Goal: Task Accomplishment & Management: Use online tool/utility

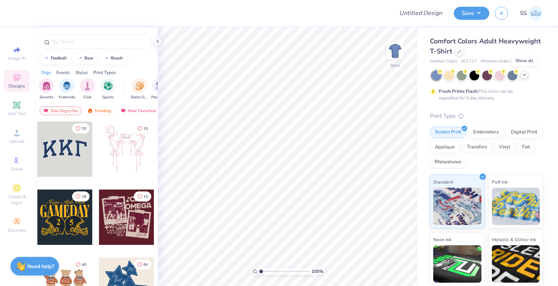
click at [525, 76] on icon at bounding box center [525, 75] width 6 height 6
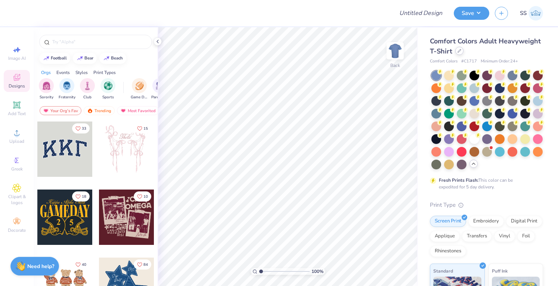
click at [501, 53] on div "Comfort Colors Adult Heavyweight T-Shirt" at bounding box center [486, 46] width 113 height 20
click at [464, 53] on div at bounding box center [459, 51] width 8 height 8
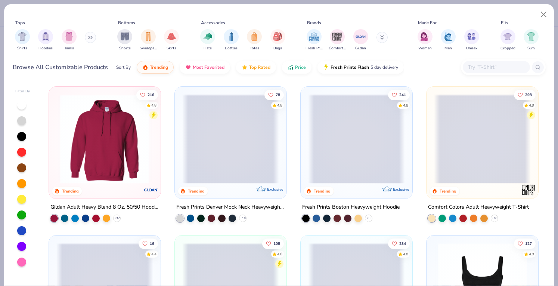
click at [503, 64] on input "text" at bounding box center [496, 67] width 58 height 9
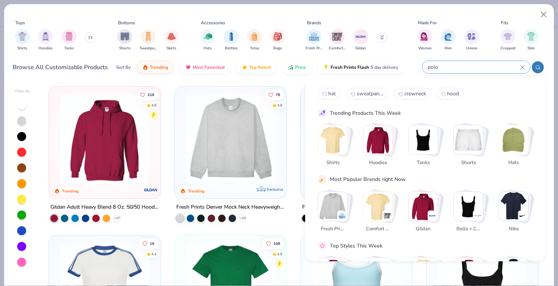
type input "polo"
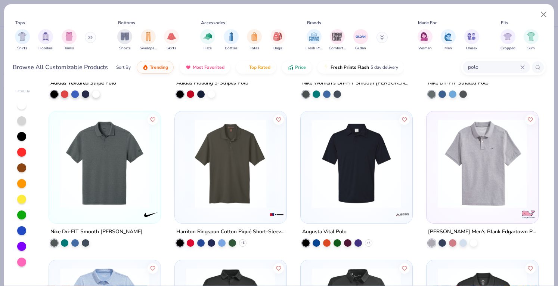
scroll to position [1176, 0]
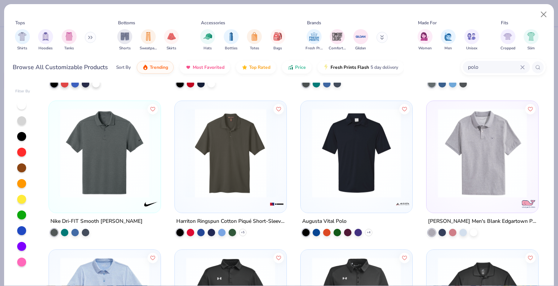
click at [115, 162] on img at bounding box center [104, 152] width 97 height 89
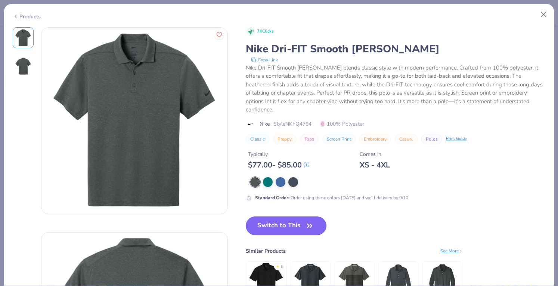
click at [272, 226] on button "Switch to This" at bounding box center [286, 225] width 81 height 19
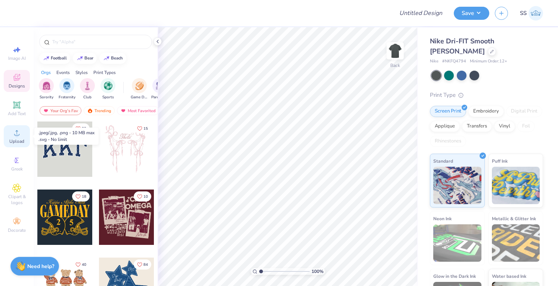
click at [13, 135] on icon at bounding box center [16, 132] width 9 height 9
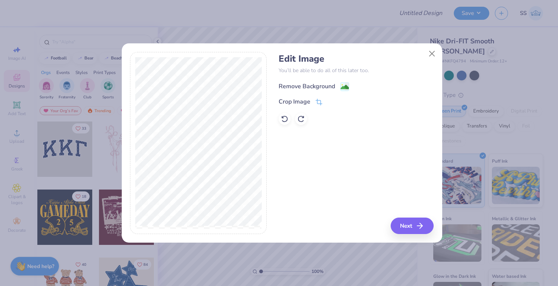
click at [299, 85] on div "Remove Background" at bounding box center [307, 86] width 56 height 9
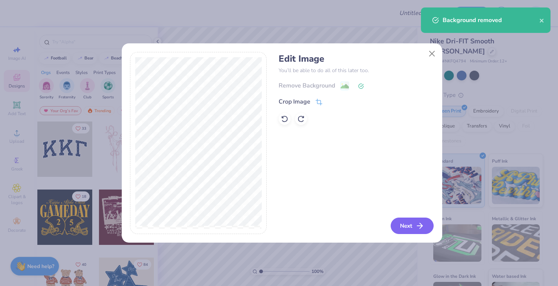
click at [409, 224] on button "Next" at bounding box center [412, 225] width 43 height 16
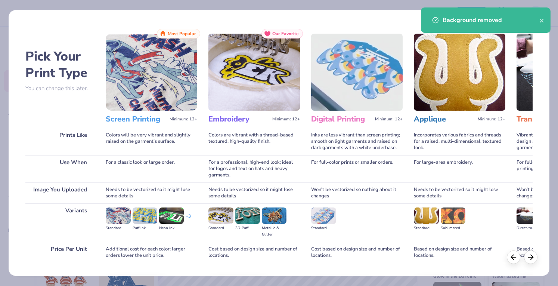
scroll to position [49, 0]
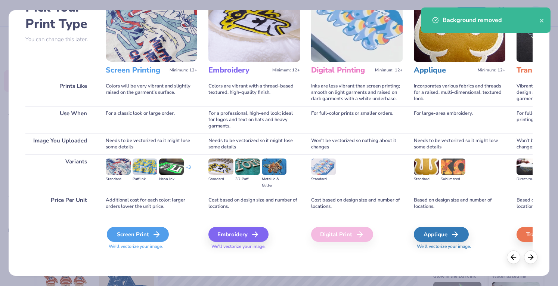
click at [156, 233] on icon at bounding box center [156, 234] width 9 height 9
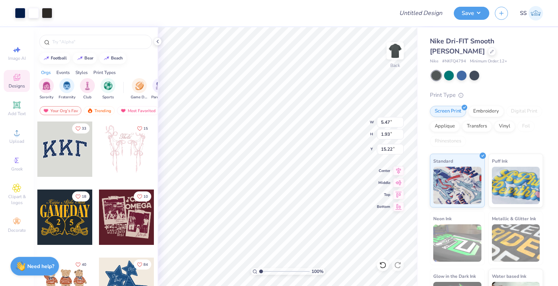
type input "5.47"
type input "1.93"
type input "6.03"
type input "4.04"
type input "1.43"
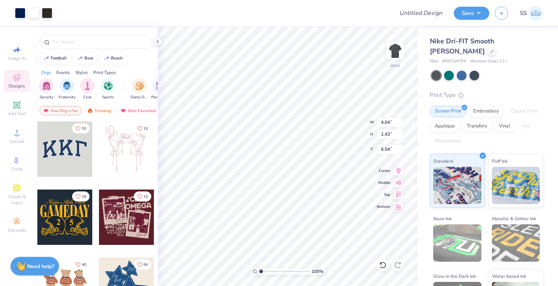
type input "5.97"
type input "5.87"
click at [400, 6] on div "Art colors Design Title Save SS" at bounding box center [279, 13] width 558 height 26
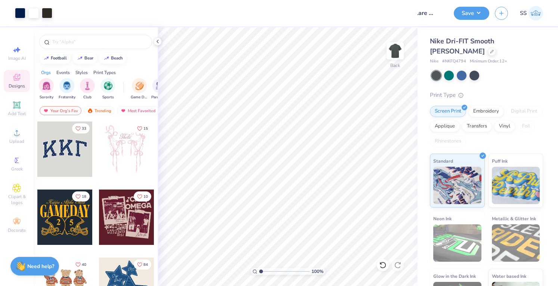
scroll to position [0, 0]
click at [444, 38] on span "Nike Dri-FIT Smooth [PERSON_NAME]" at bounding box center [462, 46] width 65 height 19
click at [437, 13] on input "Tulare Logo" at bounding box center [430, 13] width 37 height 15
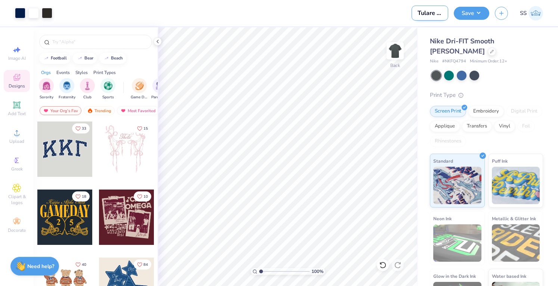
click at [437, 13] on input "Tulare Logo" at bounding box center [430, 13] width 37 height 15
click at [436, 13] on input "Tulare Logo" at bounding box center [430, 13] width 37 height 15
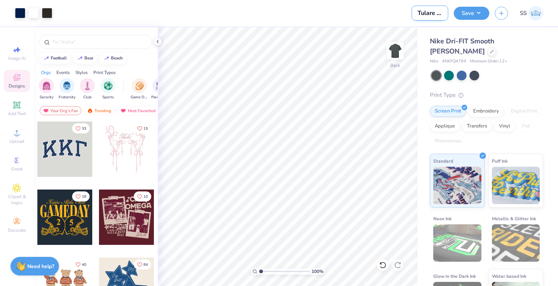
click at [436, 13] on input "Tulare Logo" at bounding box center [430, 13] width 37 height 15
click at [439, 16] on input "Tulare Polos" at bounding box center [430, 13] width 37 height 15
type input "Tulare Polos"
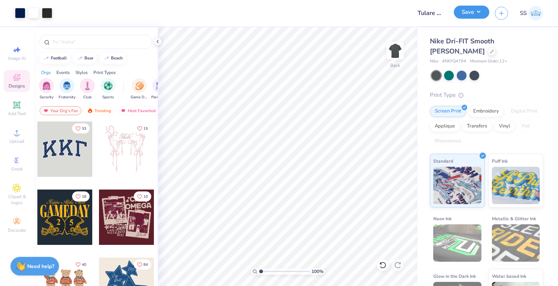
click at [468, 12] on button "Save" at bounding box center [471, 12] width 35 height 13
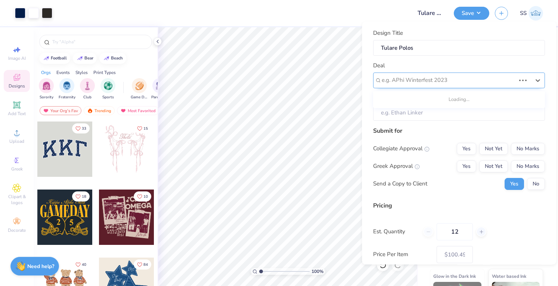
click at [501, 76] on div at bounding box center [449, 80] width 134 height 10
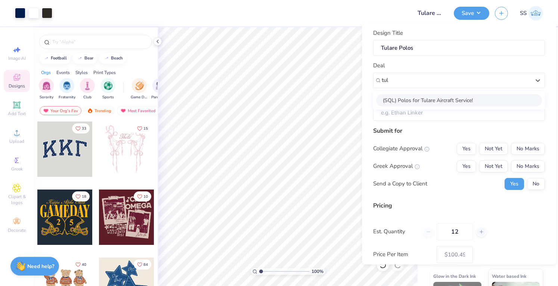
click at [489, 97] on div "(SQL) Polos for Tulare Aircraft Service!" at bounding box center [459, 100] width 166 height 12
type input "tul"
type input "[PERSON_NAME]"
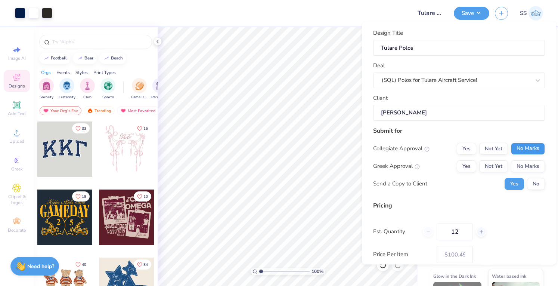
drag, startPoint x: 534, startPoint y: 141, endPoint x: 531, endPoint y: 146, distance: 5.9
click at [531, 146] on div "Submit for Collegiate Approval Yes Not Yet No Marks Greek Approval Yes Not Yet …" at bounding box center [459, 160] width 172 height 69
click at [531, 146] on button "No Marks" at bounding box center [528, 149] width 34 height 12
click at [527, 160] on button "No Marks" at bounding box center [528, 166] width 34 height 12
type input "$100.49"
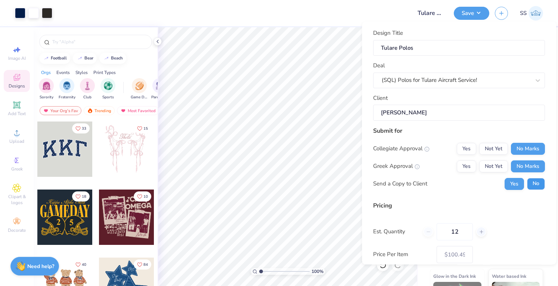
click at [529, 182] on button "No" at bounding box center [536, 184] width 18 height 12
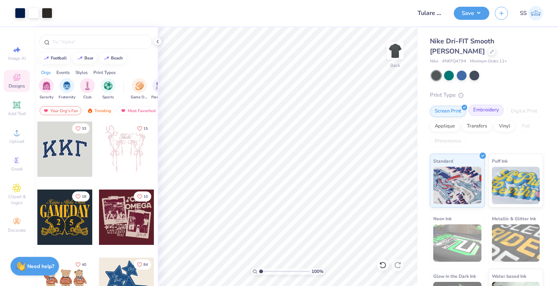
click at [470, 114] on div "Embroidery" at bounding box center [486, 110] width 35 height 11
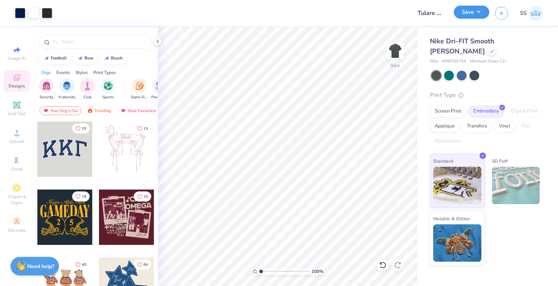
click at [470, 10] on button "Save" at bounding box center [471, 12] width 35 height 13
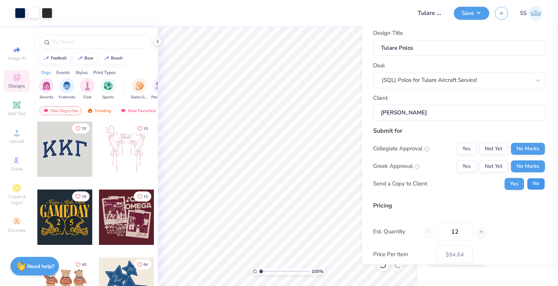
click at [534, 183] on button "No" at bounding box center [536, 184] width 18 height 12
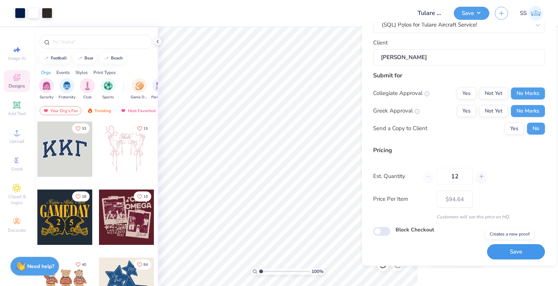
click at [500, 252] on button "Save" at bounding box center [516, 251] width 58 height 15
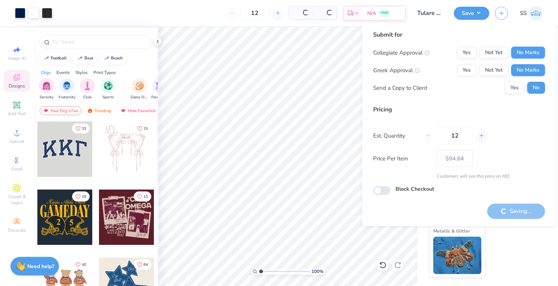
type input "– –"
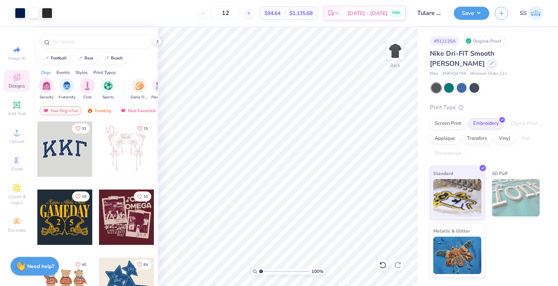
click at [488, 62] on div at bounding box center [492, 63] width 8 height 8
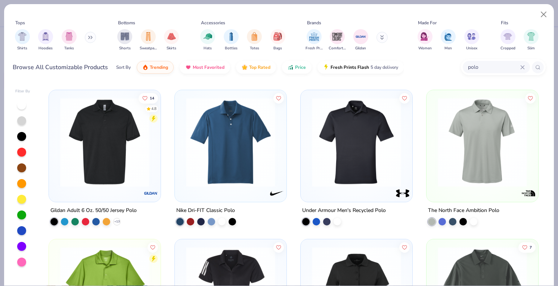
scroll to position [145, 0]
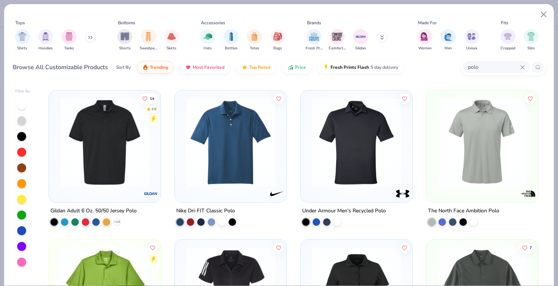
click at [459, 139] on img at bounding box center [482, 142] width 97 height 89
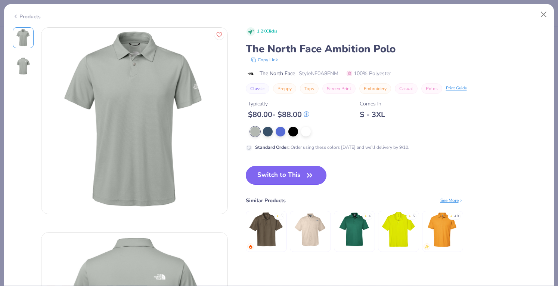
click at [290, 173] on button "Switch to This" at bounding box center [286, 175] width 81 height 19
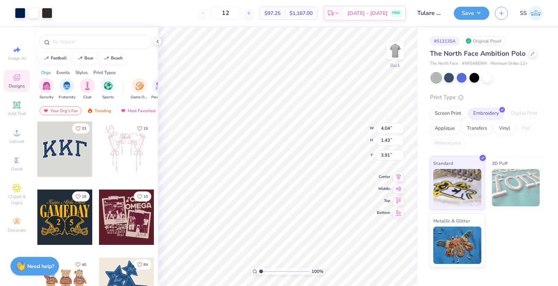
type input "3.58"
click at [531, 52] on icon at bounding box center [533, 53] width 4 height 4
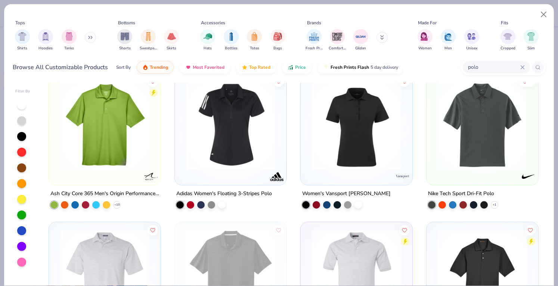
scroll to position [312, 0]
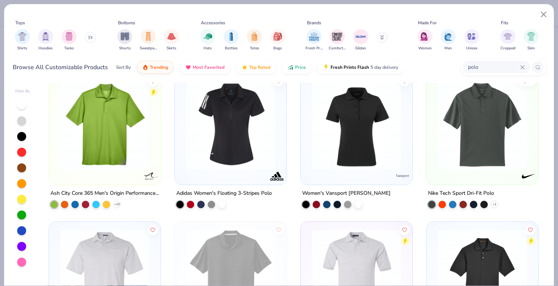
click at [481, 63] on input "polo" at bounding box center [493, 67] width 53 height 9
click at [298, 65] on span "Price" at bounding box center [300, 65] width 11 height 6
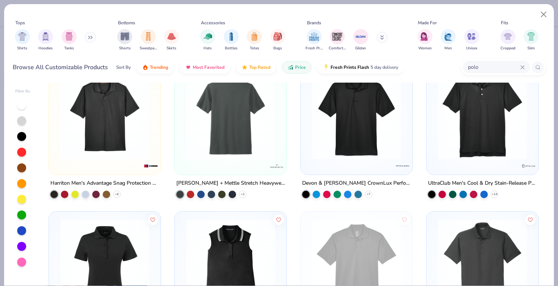
scroll to position [599, 0]
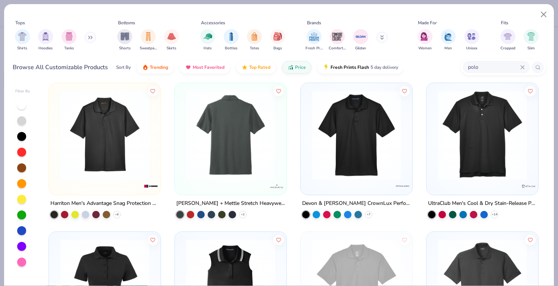
click at [209, 127] on img at bounding box center [230, 134] width 97 height 89
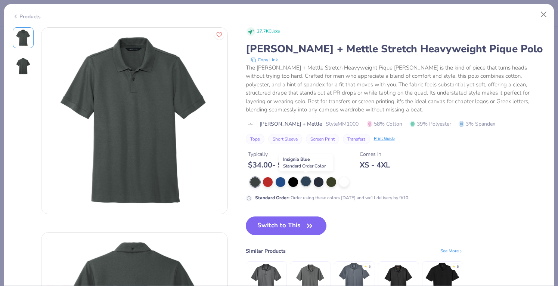
click at [305, 180] on div at bounding box center [306, 181] width 10 height 10
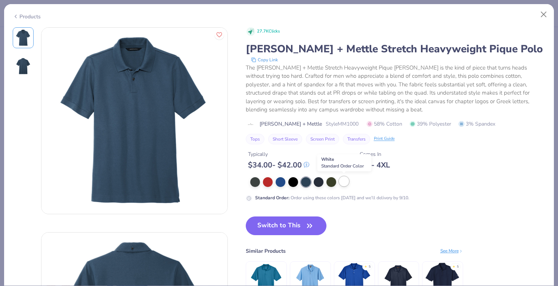
click at [345, 183] on div at bounding box center [344, 181] width 10 height 10
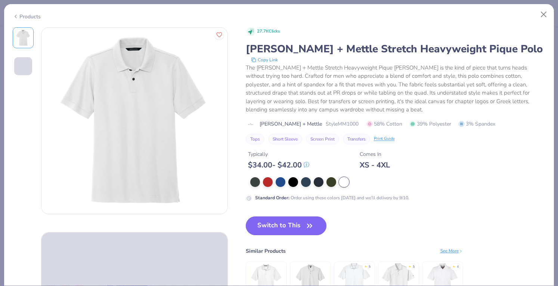
click at [299, 230] on button "Switch to This" at bounding box center [286, 225] width 81 height 19
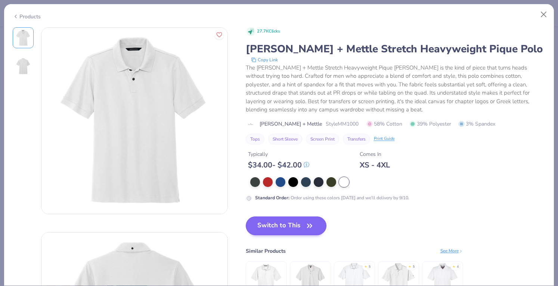
click at [279, 218] on button "Switch to This" at bounding box center [286, 225] width 81 height 19
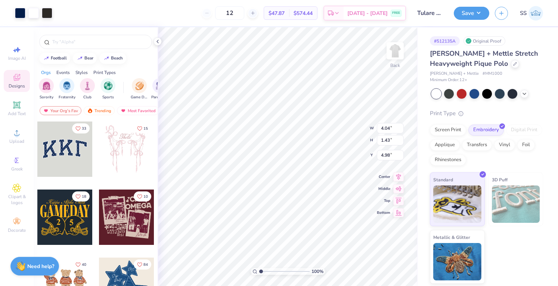
type input "6.17"
click at [476, 88] on div at bounding box center [475, 93] width 10 height 10
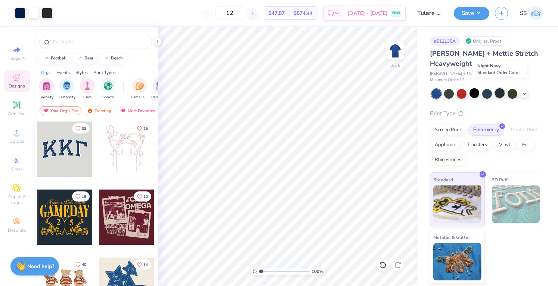
click at [504, 88] on div at bounding box center [500, 93] width 10 height 10
click at [483, 88] on div at bounding box center [487, 93] width 10 height 10
click at [473, 17] on button "Save" at bounding box center [471, 12] width 35 height 13
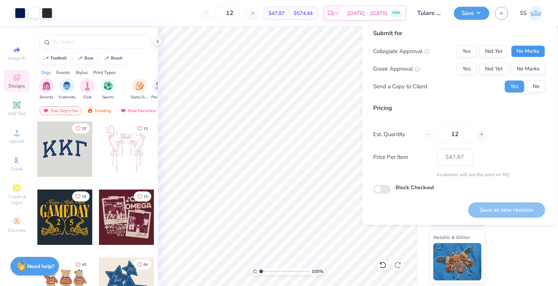
click at [522, 49] on button "No Marks" at bounding box center [528, 51] width 34 height 12
click at [528, 66] on button "No Marks" at bounding box center [528, 69] width 34 height 12
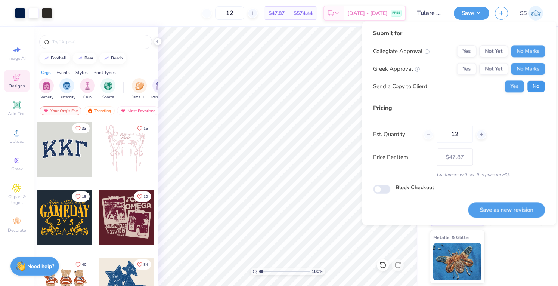
click at [534, 84] on button "No" at bounding box center [536, 86] width 18 height 12
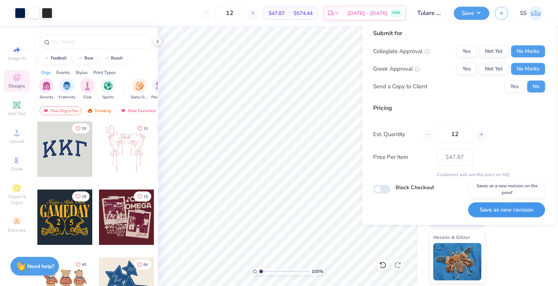
click at [492, 211] on button "Save as new revision" at bounding box center [506, 209] width 77 height 15
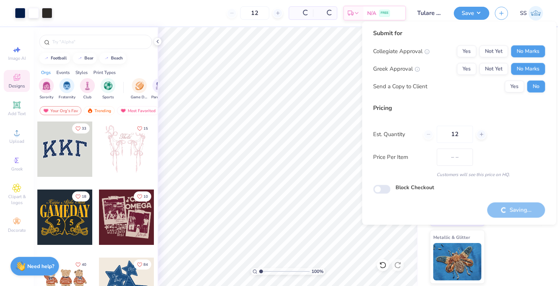
type input "$47.87"
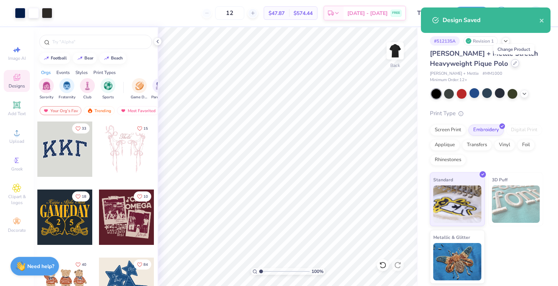
click at [513, 63] on icon at bounding box center [515, 63] width 4 height 4
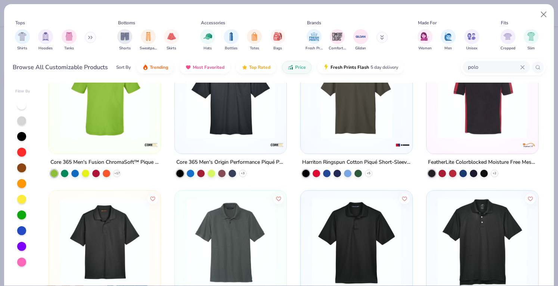
scroll to position [492, 0]
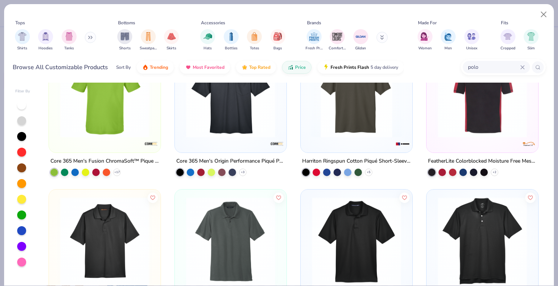
click at [475, 73] on div "polo" at bounding box center [496, 67] width 67 height 12
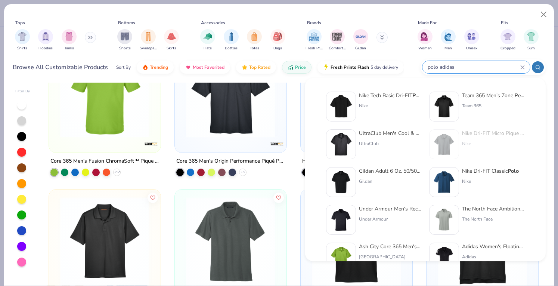
type input "polo adidas"
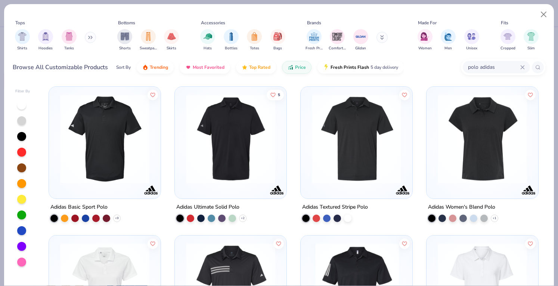
click at [106, 153] on img at bounding box center [104, 138] width 97 height 89
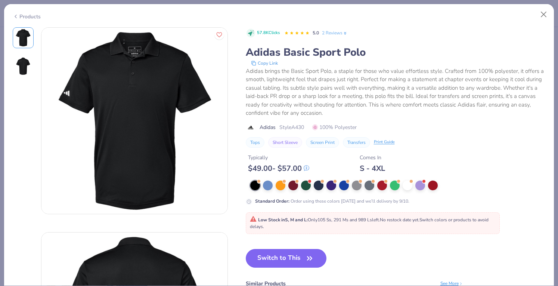
click at [20, 13] on div "Products" at bounding box center [27, 17] width 28 height 8
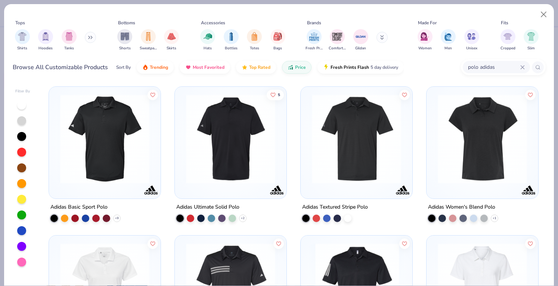
click at [301, 158] on div at bounding box center [357, 143] width 112 height 112
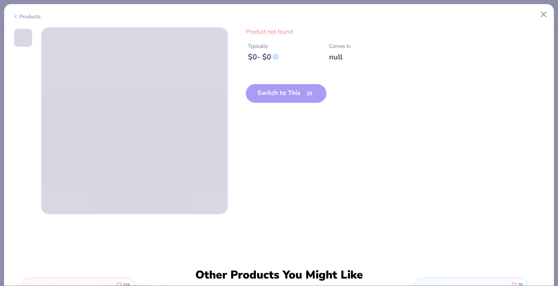
click at [30, 12] on div "Products" at bounding box center [279, 13] width 550 height 19
click at [30, 13] on div "Products" at bounding box center [27, 17] width 28 height 8
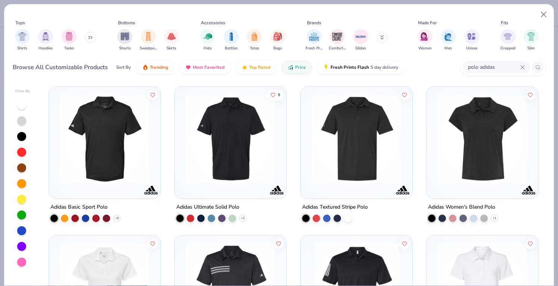
scroll to position [47, 0]
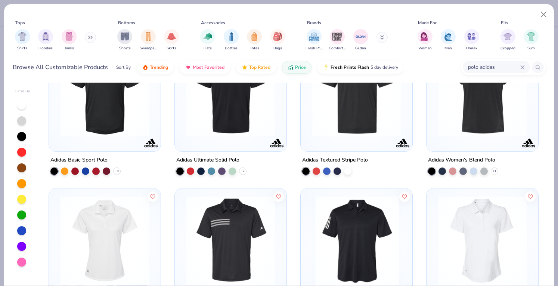
click at [186, 98] on img at bounding box center [230, 91] width 97 height 89
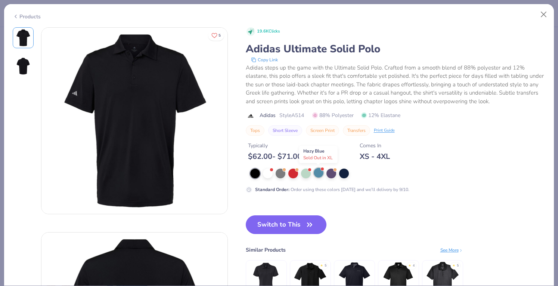
click at [318, 173] on div at bounding box center [319, 173] width 10 height 10
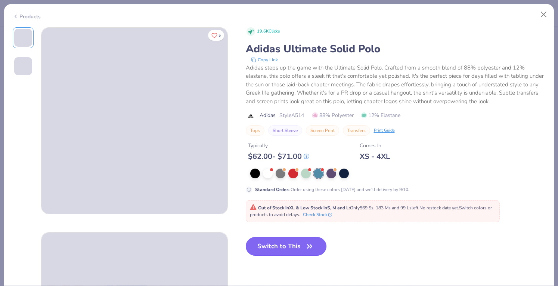
click at [289, 244] on button "Switch to This" at bounding box center [286, 246] width 81 height 19
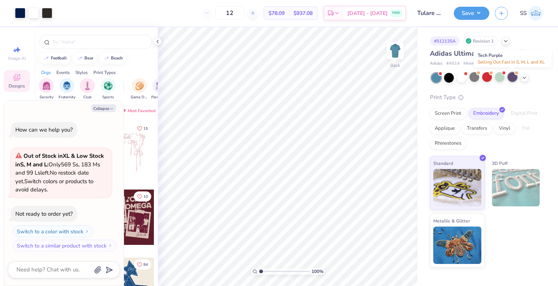
click at [511, 75] on div at bounding box center [513, 77] width 10 height 10
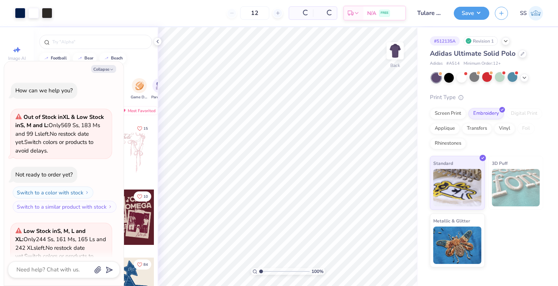
scroll to position [75, 0]
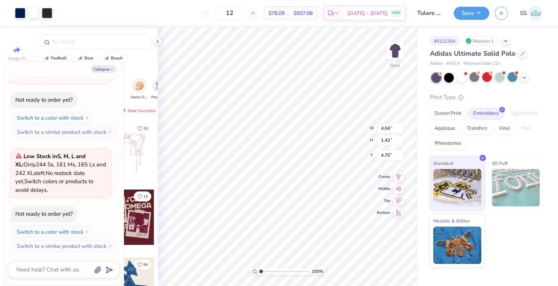
type textarea "x"
type input "3.00"
click at [473, 17] on button "Save" at bounding box center [471, 12] width 35 height 13
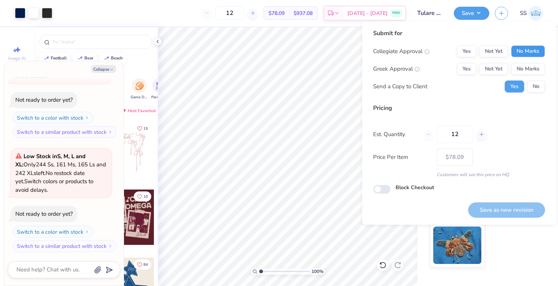
click at [521, 50] on button "No Marks" at bounding box center [528, 51] width 34 height 12
click at [530, 66] on button "No Marks" at bounding box center [528, 69] width 34 height 12
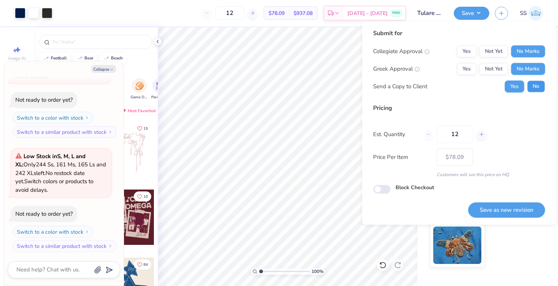
click at [533, 86] on button "No" at bounding box center [536, 86] width 18 height 12
type textarea "x"
click at [493, 204] on button "Save as new revision" at bounding box center [506, 209] width 77 height 15
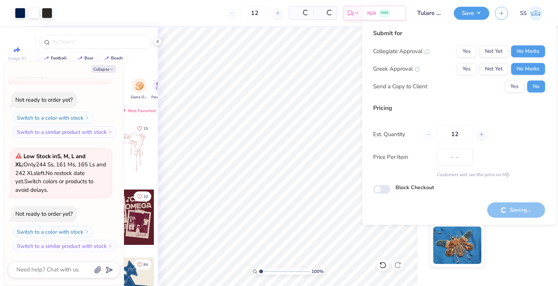
type input "$78.09"
type textarea "x"
